Goal: Check status: Check status

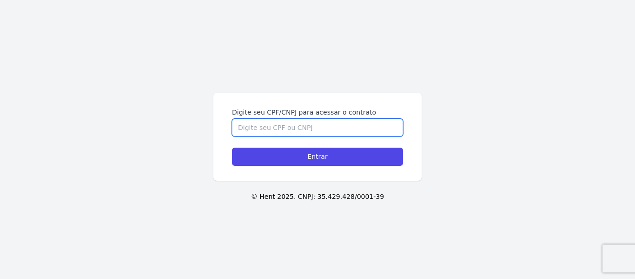
click at [264, 129] on input "Digite seu CPF/CNPJ para acessar o contrato" at bounding box center [317, 128] width 171 height 18
type input "03531068105"
click at [232, 147] on input "Entrar" at bounding box center [317, 156] width 171 height 18
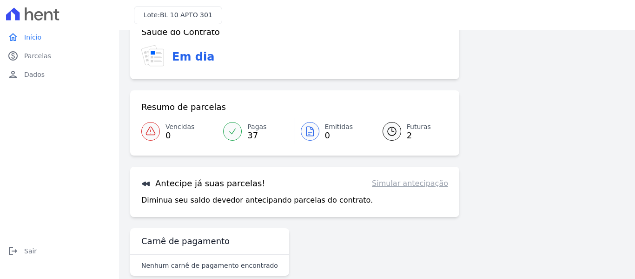
scroll to position [76, 0]
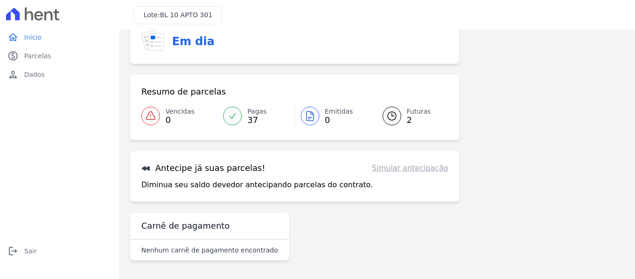
click at [401, 123] on link "Futuras 2" at bounding box center [410, 116] width 77 height 26
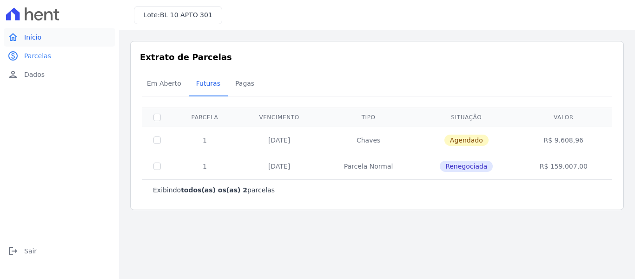
click at [32, 29] on link "home Início" at bounding box center [60, 37] width 112 height 19
